Goal: Information Seeking & Learning: Find specific fact

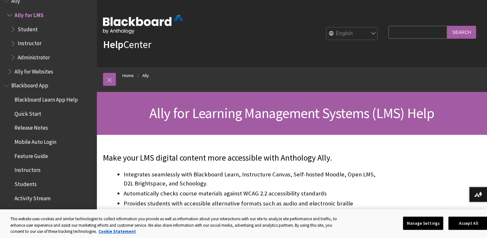
click at [407, 28] on input "Search Query" at bounding box center [417, 32] width 59 height 13
type input "MLA format"
click at [447, 26] on input "Search" at bounding box center [461, 32] width 29 height 13
click at [396, 33] on input "MLA format" at bounding box center [417, 32] width 59 height 13
click at [458, 223] on button "Accept All" at bounding box center [468, 223] width 40 height 14
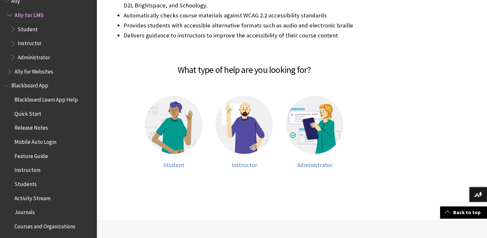
scroll to position [206, 0]
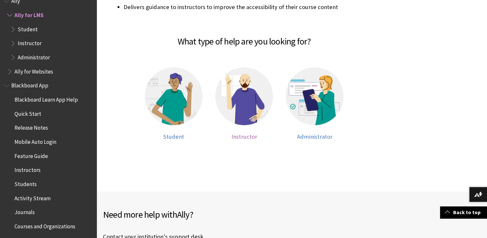
click at [243, 126] on div at bounding box center [244, 100] width 58 height 66
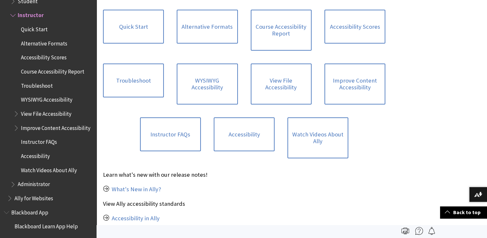
scroll to position [248, 0]
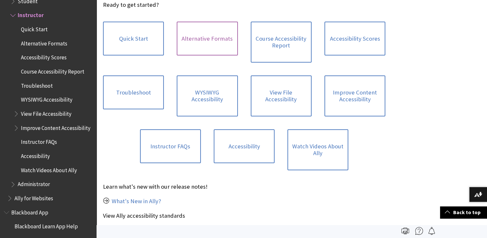
click at [210, 35] on link "Alternative Formats" at bounding box center [207, 39] width 61 height 34
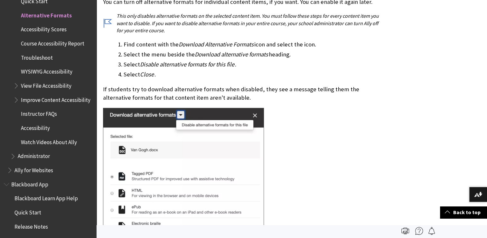
scroll to position [1248, 0]
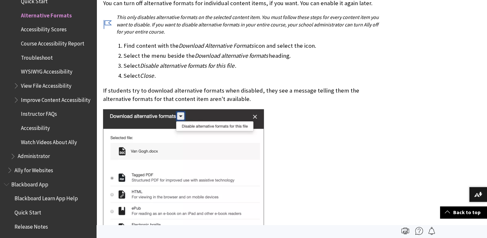
click at [181, 109] on img at bounding box center [183, 221] width 161 height 224
click at [182, 157] on img at bounding box center [183, 221] width 161 height 224
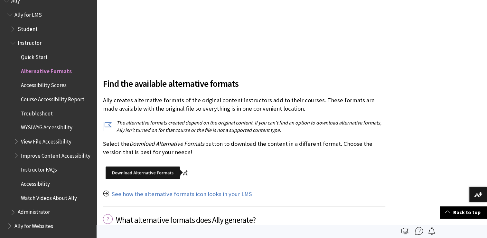
scroll to position [695, 0]
click at [201, 190] on link "See how the alternative formats icon looks in your LMS" at bounding box center [182, 194] width 140 height 8
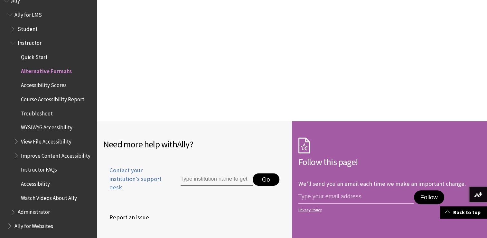
scroll to position [3050, 0]
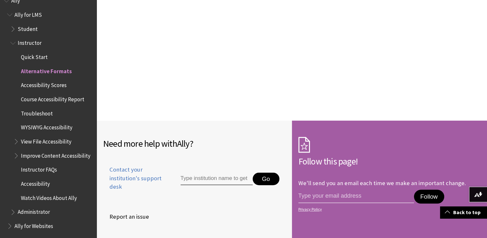
click at [19, 141] on span "Book outline for Anthology Ally Help" at bounding box center [17, 140] width 7 height 8
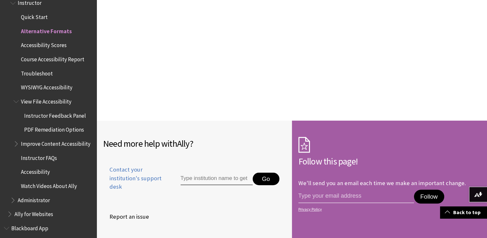
scroll to position [64, 0]
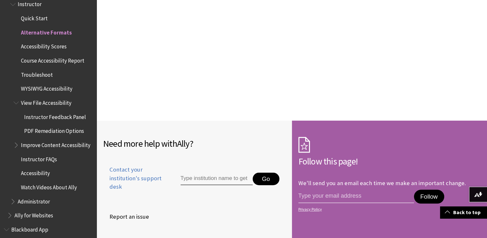
click at [12, 148] on ul "Quick Start Alternative Formats Accessibility Scores Course Accessibility Repor…" at bounding box center [51, 103] width 82 height 180
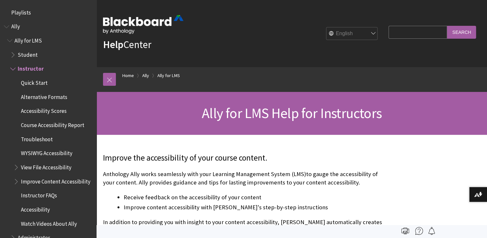
scroll to position [53, 0]
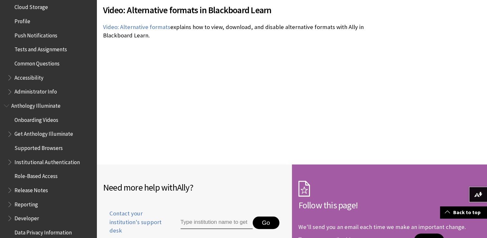
scroll to position [3006, 0]
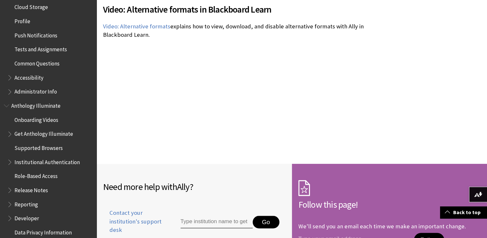
click at [198, 215] on input "Type institution name to get support" at bounding box center [217, 221] width 72 height 13
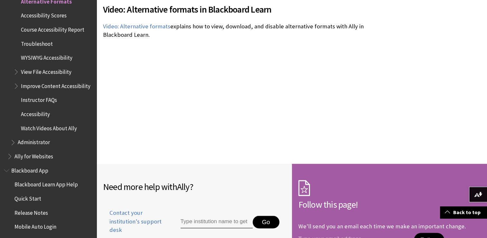
scroll to position [0, 0]
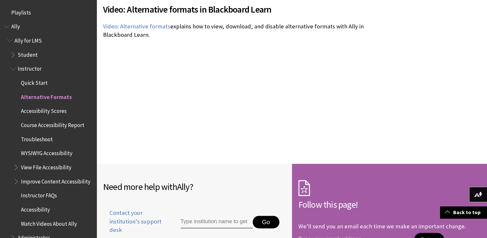
click at [12, 40] on span "Book outline for Anthology Ally Help" at bounding box center [10, 39] width 7 height 8
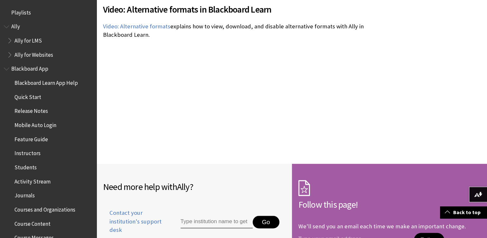
click at [12, 40] on span "Book outline for Anthology Ally Help" at bounding box center [10, 39] width 7 height 8
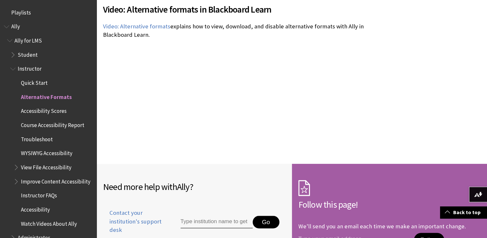
click at [12, 52] on span "Book outline for Anthology Ally Help" at bounding box center [13, 53] width 7 height 8
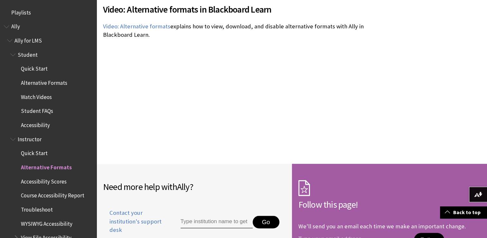
click at [33, 82] on span "Alternative Formats" at bounding box center [44, 81] width 46 height 9
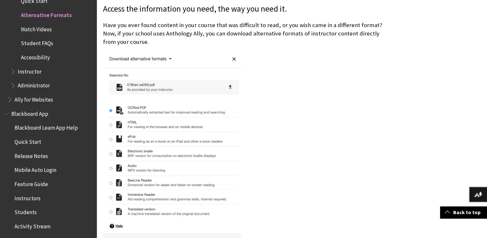
scroll to position [149, 0]
click at [178, 118] on img at bounding box center [172, 155] width 138 height 207
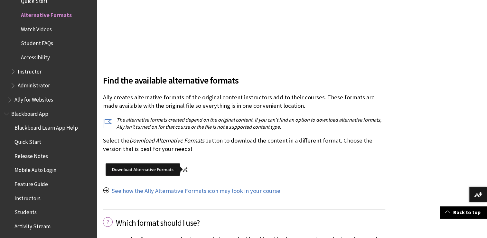
scroll to position [721, 0]
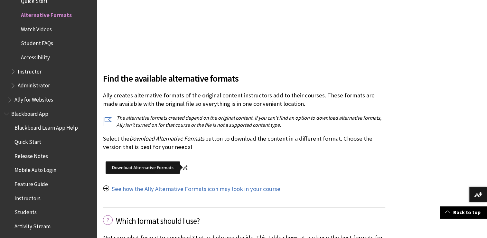
click at [187, 167] on img at bounding box center [147, 167] width 89 height 20
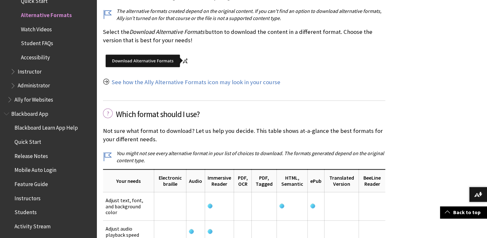
scroll to position [828, 0]
click at [474, 195] on img at bounding box center [478, 193] width 8 height 5
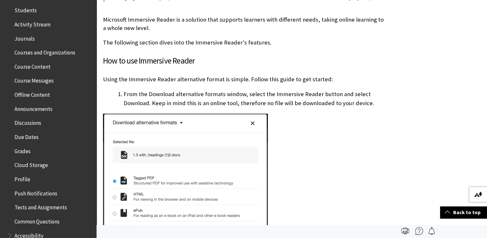
scroll to position [248, 0]
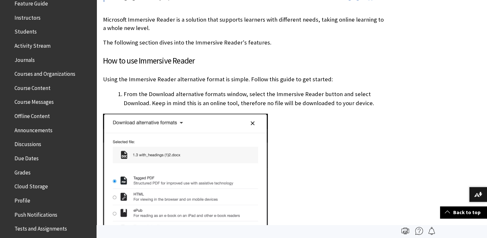
click at [23, 28] on span "Students" at bounding box center [25, 30] width 22 height 9
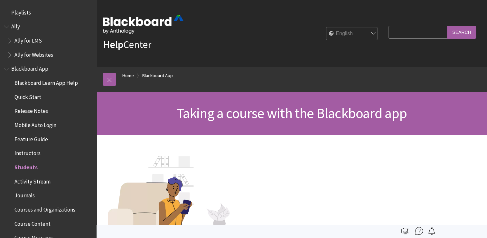
scroll to position [152, 0]
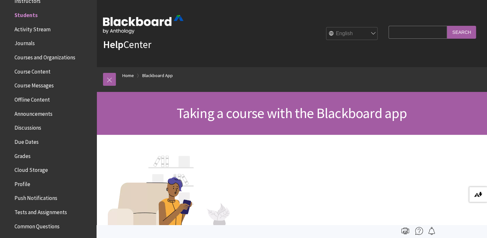
click at [477, 193] on img at bounding box center [478, 193] width 8 height 5
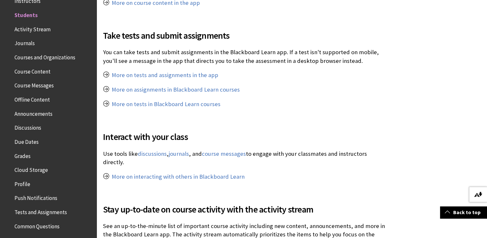
scroll to position [399, 0]
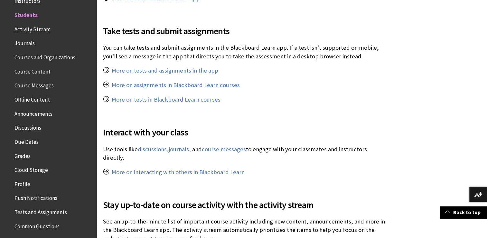
click at [219, 107] on div "Take tests and submit assignments You can take tests and submit assignments in …" at bounding box center [244, 59] width 282 height 101
drag, startPoint x: 219, startPoint y: 107, endPoint x: 316, endPoint y: 87, distance: 99.0
click at [316, 87] on div "Take tests and submit assignments You can take tests and submit assignments in …" at bounding box center [244, 59] width 282 height 101
click at [316, 87] on p "More on assignments in Blackboard Learn courses" at bounding box center [244, 85] width 282 height 8
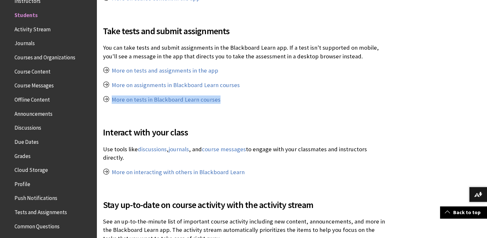
click at [283, 81] on p "More on assignments in Blackboard Learn courses" at bounding box center [244, 85] width 282 height 8
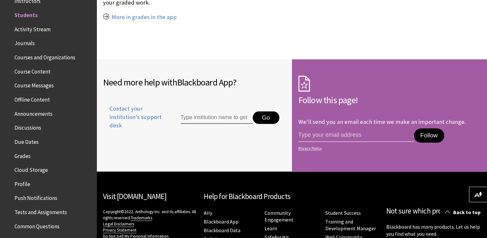
scroll to position [759, 0]
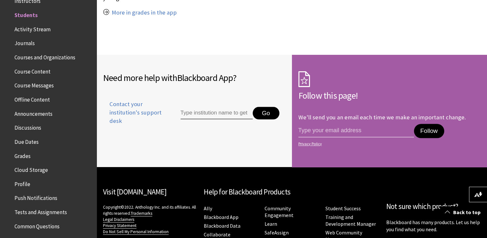
click at [193, 115] on input "Type institution name to get support" at bounding box center [217, 113] width 72 height 13
type input "mla format"
click at [268, 113] on button "Go" at bounding box center [266, 113] width 27 height 13
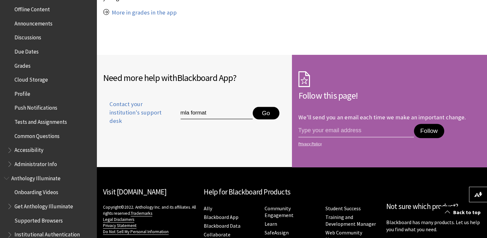
scroll to position [34, 0]
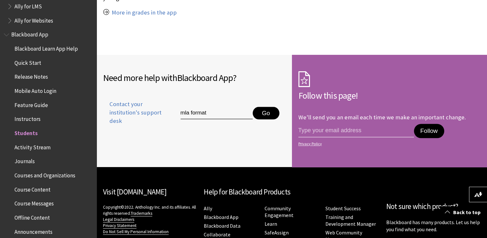
click at [26, 61] on span "Quick Start" at bounding box center [27, 61] width 27 height 9
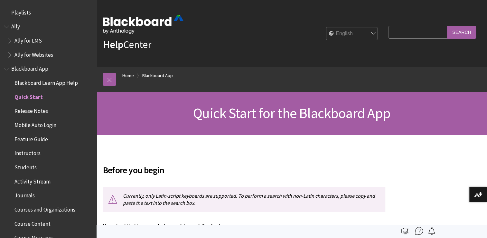
scroll to position [81, 0]
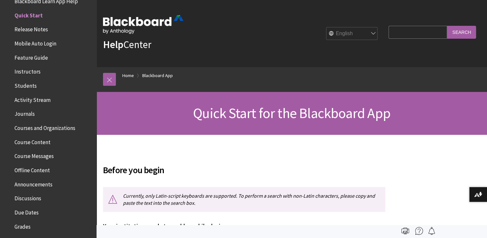
click at [416, 35] on input "Search Query" at bounding box center [417, 32] width 59 height 13
type input "MLA format"
click at [464, 30] on input "Search" at bounding box center [461, 32] width 29 height 13
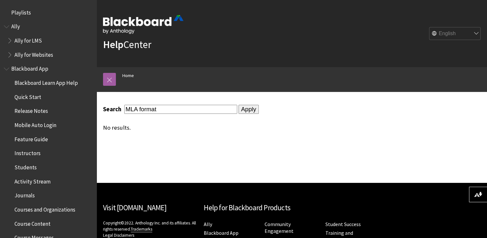
click at [172, 111] on input "MLA format" at bounding box center [180, 109] width 113 height 9
click at [136, 109] on input "MLA format" at bounding box center [180, 109] width 113 height 9
type input "mla format"
click at [246, 110] on input "Apply" at bounding box center [248, 109] width 20 height 9
